Goal: Task Accomplishment & Management: Manage account settings

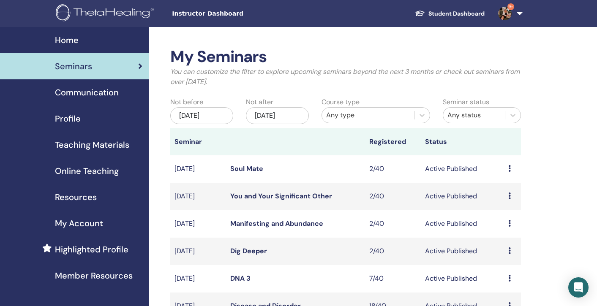
click at [213, 109] on div "[DATE]" at bounding box center [201, 115] width 63 height 17
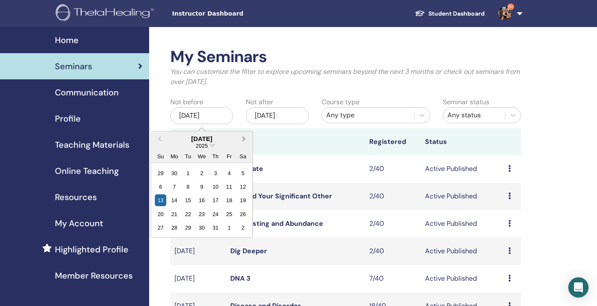
click at [244, 139] on span "Next Month" at bounding box center [244, 138] width 0 height 9
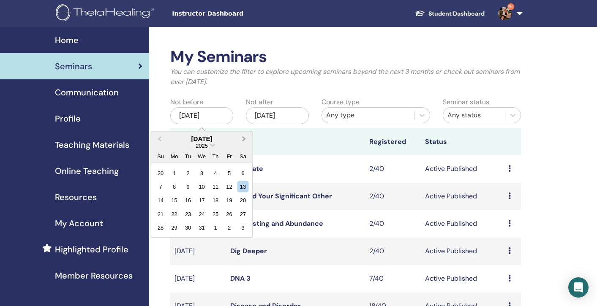
click at [244, 139] on span "Next Month" at bounding box center [244, 138] width 0 height 9
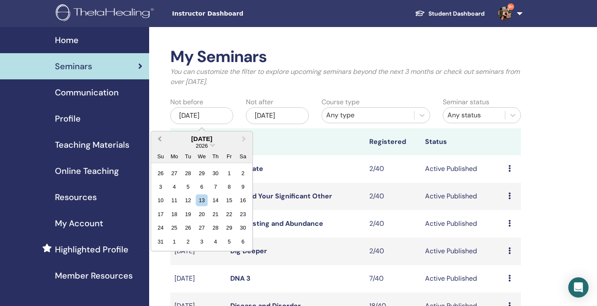
click at [160, 136] on span "Previous Month" at bounding box center [160, 138] width 0 height 9
click at [185, 187] on div "7" at bounding box center [188, 186] width 11 height 11
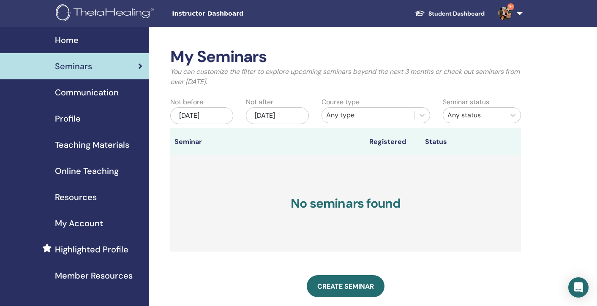
click at [206, 113] on div "Apr/07, 2026" at bounding box center [201, 115] width 63 height 17
click at [286, 115] on div "Jan/13, 2026" at bounding box center [277, 115] width 63 height 17
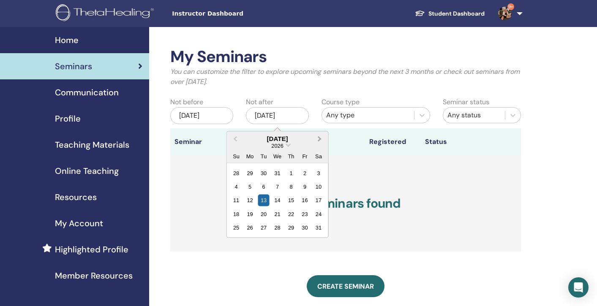
click at [320, 138] on span "Next Month" at bounding box center [320, 138] width 0 height 9
click at [251, 202] on div "13" at bounding box center [249, 200] width 11 height 11
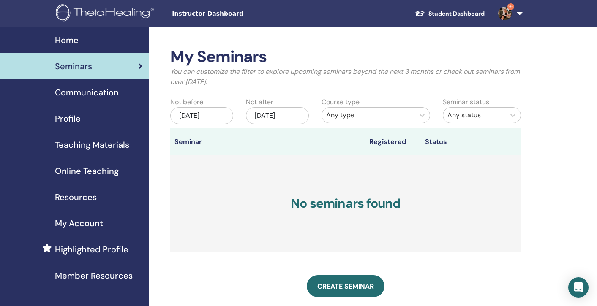
click at [197, 121] on div "Apr/07, 2026" at bounding box center [201, 115] width 63 height 17
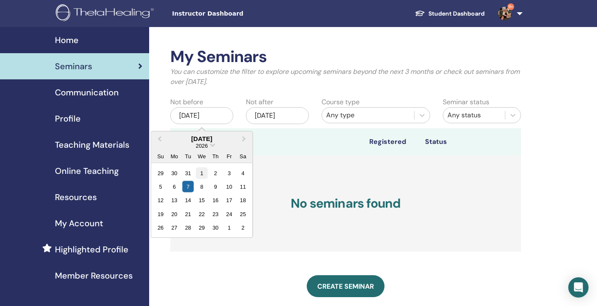
click at [201, 171] on div "1" at bounding box center [201, 172] width 11 height 11
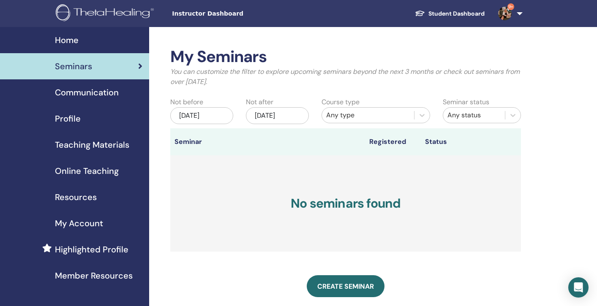
click at [280, 111] on div "Apr/13, 2026" at bounding box center [277, 115] width 63 height 17
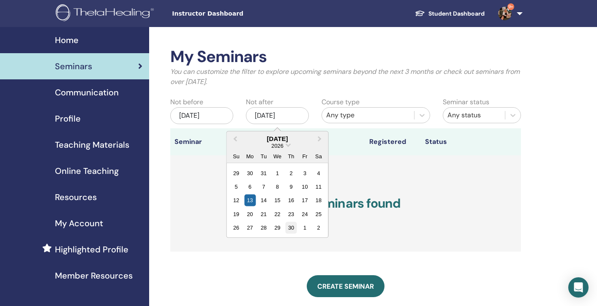
click at [294, 226] on div "30" at bounding box center [291, 227] width 11 height 11
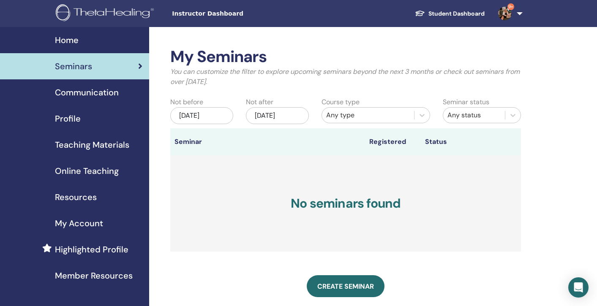
click at [79, 71] on span "Seminars" at bounding box center [73, 66] width 37 height 13
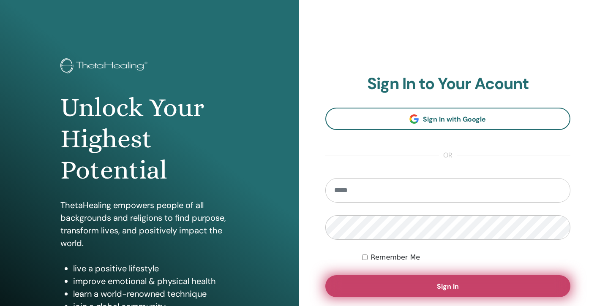
type input "**********"
click at [447, 291] on span "Sign In" at bounding box center [448, 286] width 22 height 9
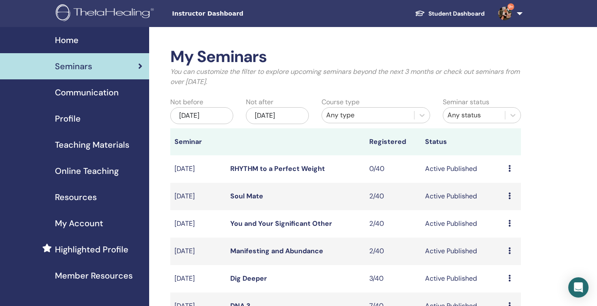
click at [211, 120] on div "[DATE]" at bounding box center [201, 115] width 63 height 17
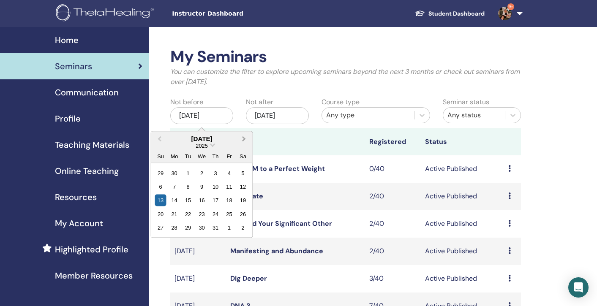
click at [241, 136] on button "Next Month" at bounding box center [245, 139] width 14 height 14
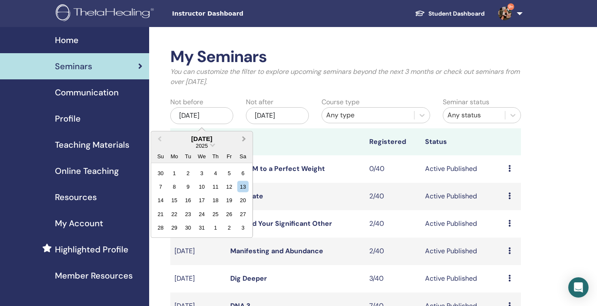
click at [241, 136] on button "Next Month" at bounding box center [245, 139] width 14 height 14
click at [204, 172] on div "1" at bounding box center [201, 172] width 11 height 11
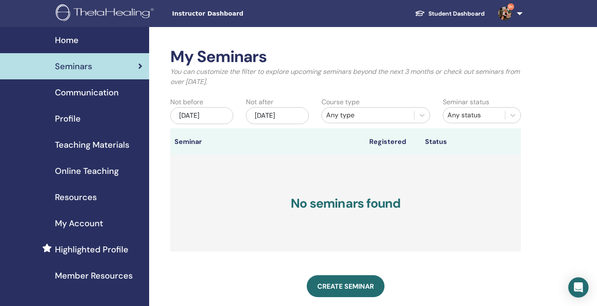
click at [280, 119] on div "Jan/13, 2026" at bounding box center [277, 115] width 63 height 17
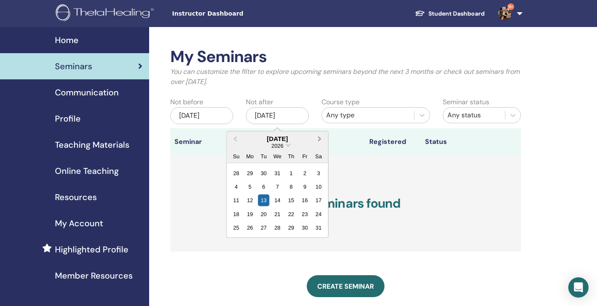
click at [320, 136] on span "Next Month" at bounding box center [320, 138] width 0 height 9
click at [289, 228] on div "30" at bounding box center [291, 227] width 11 height 11
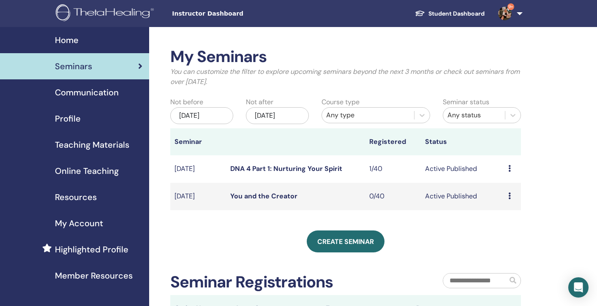
click at [286, 165] on link "DNA 4 Part 1: Nurturing Your Spirit" at bounding box center [286, 168] width 112 height 9
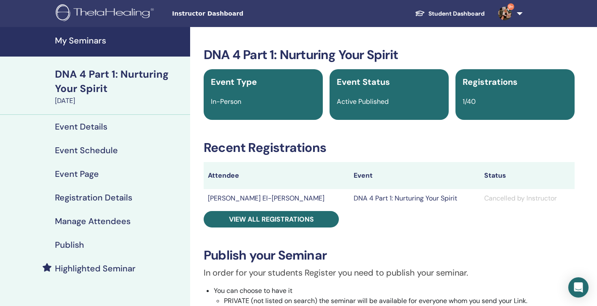
click at [83, 127] on h4 "Event Details" at bounding box center [81, 127] width 52 height 10
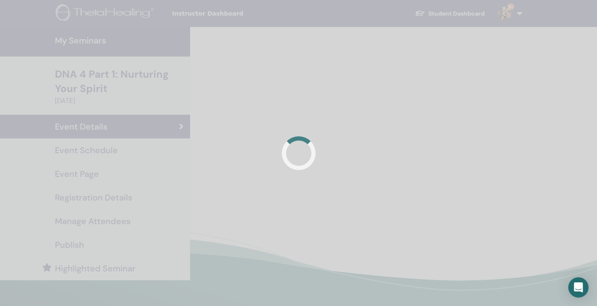
click at [83, 127] on div at bounding box center [298, 153] width 597 height 306
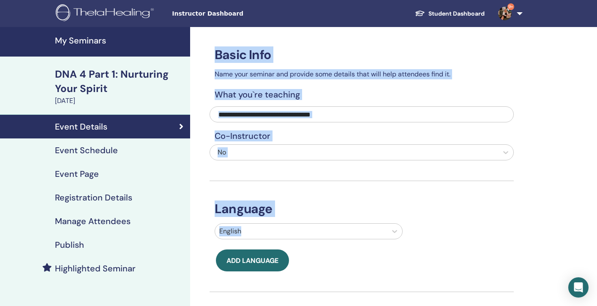
click at [93, 153] on h4 "Event Schedule" at bounding box center [86, 150] width 63 height 10
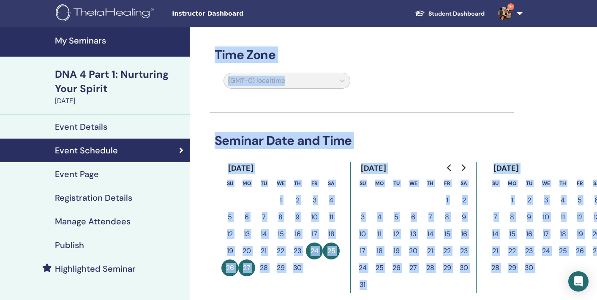
click at [433, 129] on div "Time Zone (GMT+0) localtime Seminar Date and Time April 2026 Su Mo Tu We Th Fr …" at bounding box center [362, 251] width 304 height 448
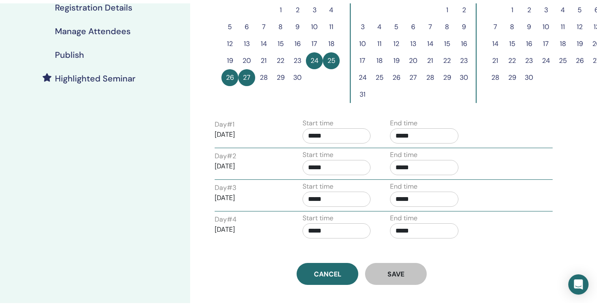
scroll to position [208, 0]
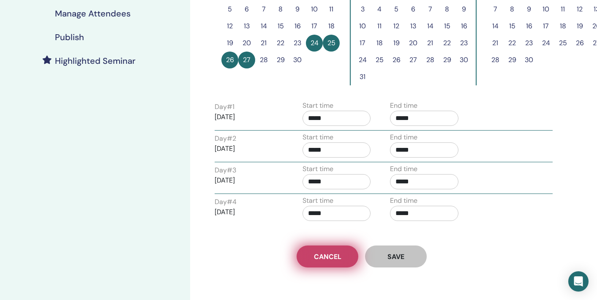
click at [330, 259] on span "Cancel" at bounding box center [327, 256] width 27 height 9
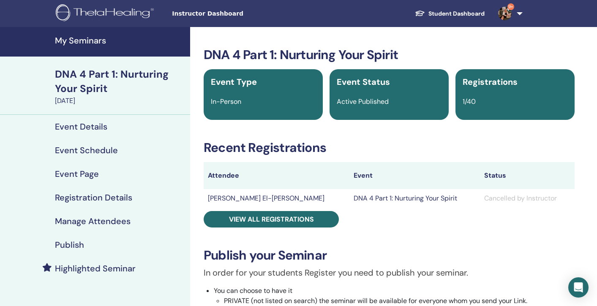
click at [78, 41] on h4 "My Seminars" at bounding box center [120, 40] width 130 height 10
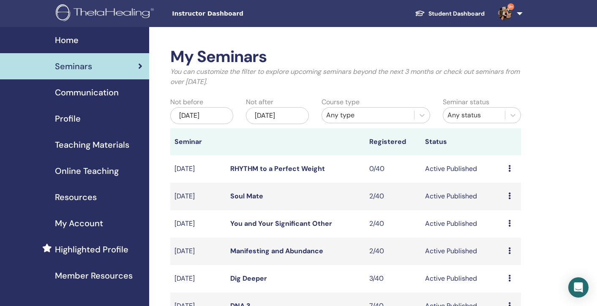
click at [202, 115] on div "[DATE]" at bounding box center [201, 115] width 63 height 17
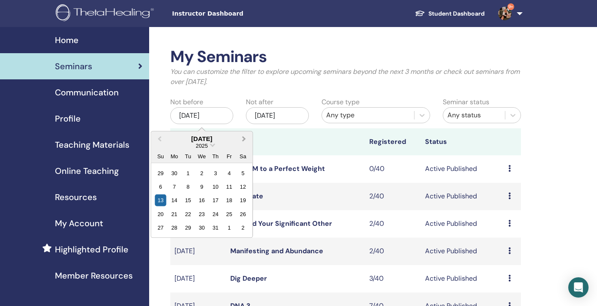
click at [244, 139] on span "Next Month" at bounding box center [244, 138] width 0 height 9
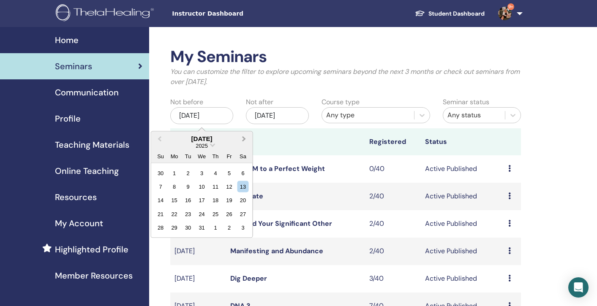
click at [244, 139] on span "Next Month" at bounding box center [244, 138] width 0 height 9
click at [199, 174] on div "1" at bounding box center [201, 172] width 11 height 11
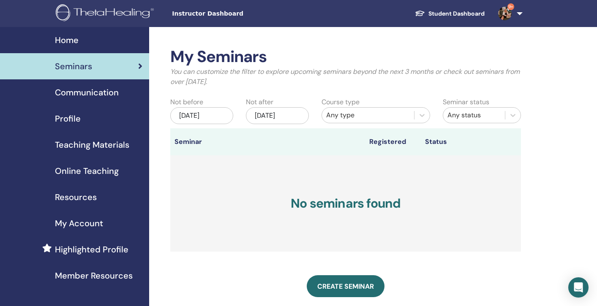
click at [294, 122] on div "Jan/13, 2026" at bounding box center [277, 115] width 63 height 17
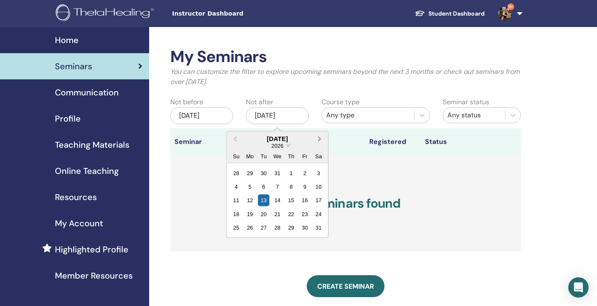
click at [320, 139] on span "Next Month" at bounding box center [320, 138] width 0 height 9
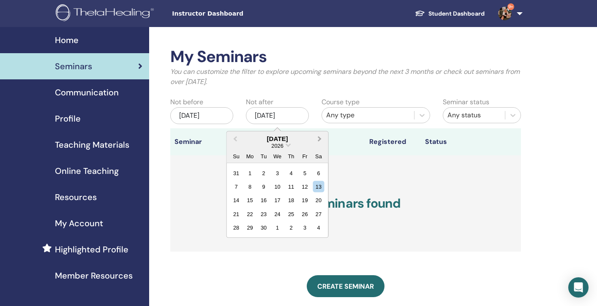
click at [320, 139] on span "Next Month" at bounding box center [320, 138] width 0 height 9
click at [281, 200] on div "16" at bounding box center [277, 200] width 11 height 11
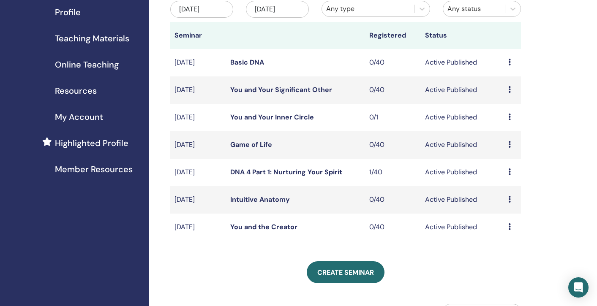
scroll to position [110, 0]
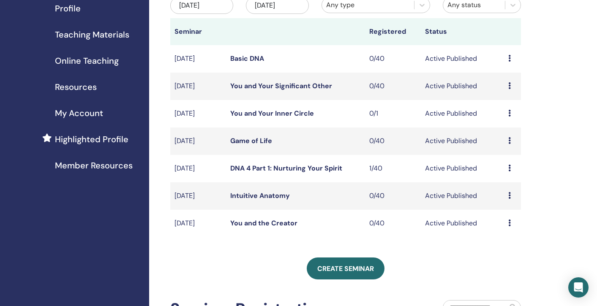
click at [280, 169] on link "DNA 4 Part 1: Nurturing Your Spirit" at bounding box center [286, 168] width 112 height 9
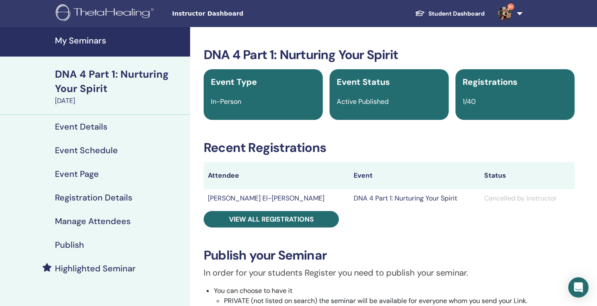
click at [82, 148] on h4 "Event Schedule" at bounding box center [86, 150] width 63 height 10
